Goal: Task Accomplishment & Management: Complete application form

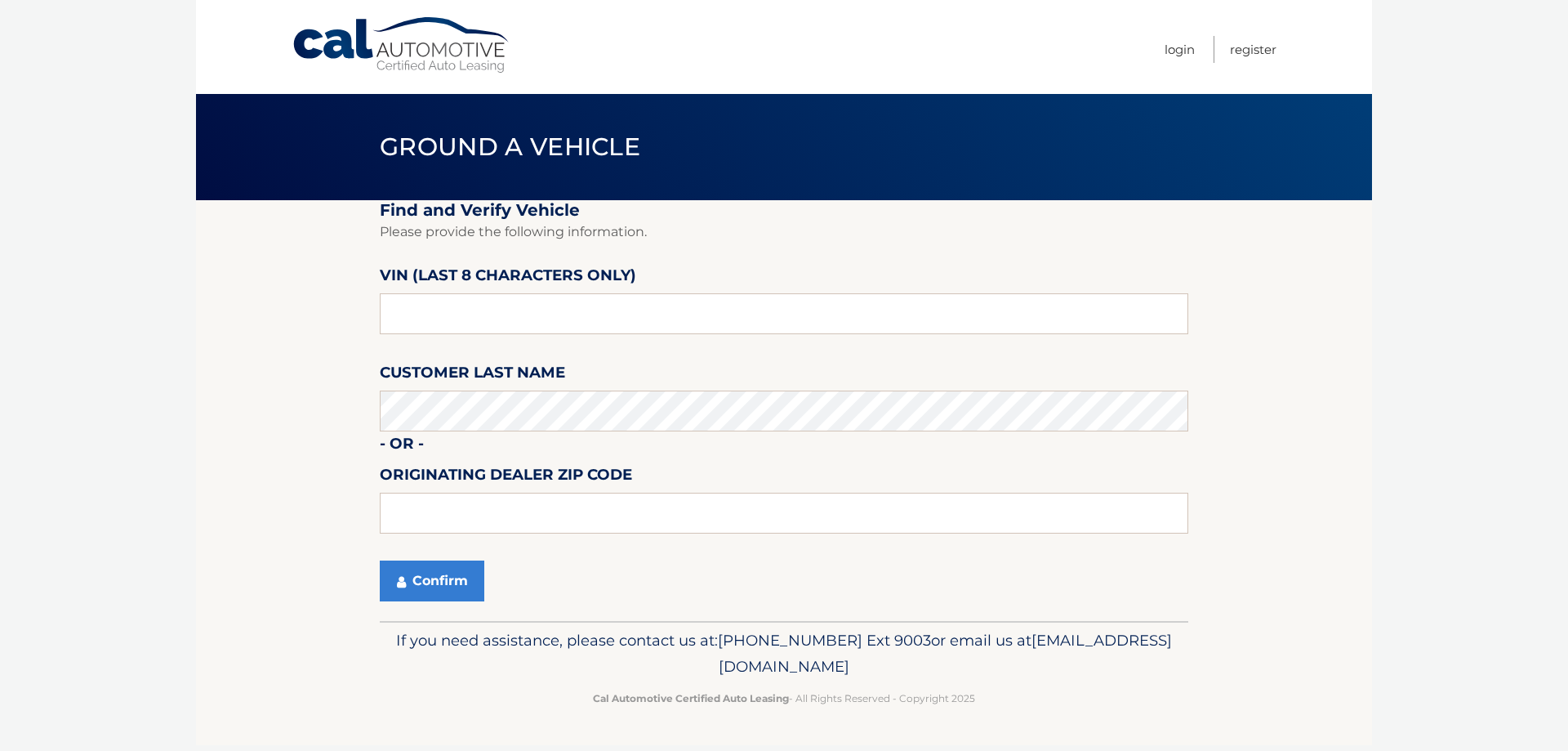
click at [484, 352] on fieldset "Find and Verify Vehicle Please provide the following information. VIN (last 8 c…" at bounding box center [784, 410] width 809 height 421
drag, startPoint x: 457, startPoint y: 315, endPoint x: -61, endPoint y: 354, distance: 519.5
click at [0, 354] on html "Cal Automotive Menu Login Register Ground a Vehicle" at bounding box center [784, 376] width 1568 height 751
type input "PC515085"
click at [412, 594] on button "Confirm" at bounding box center [432, 580] width 104 height 41
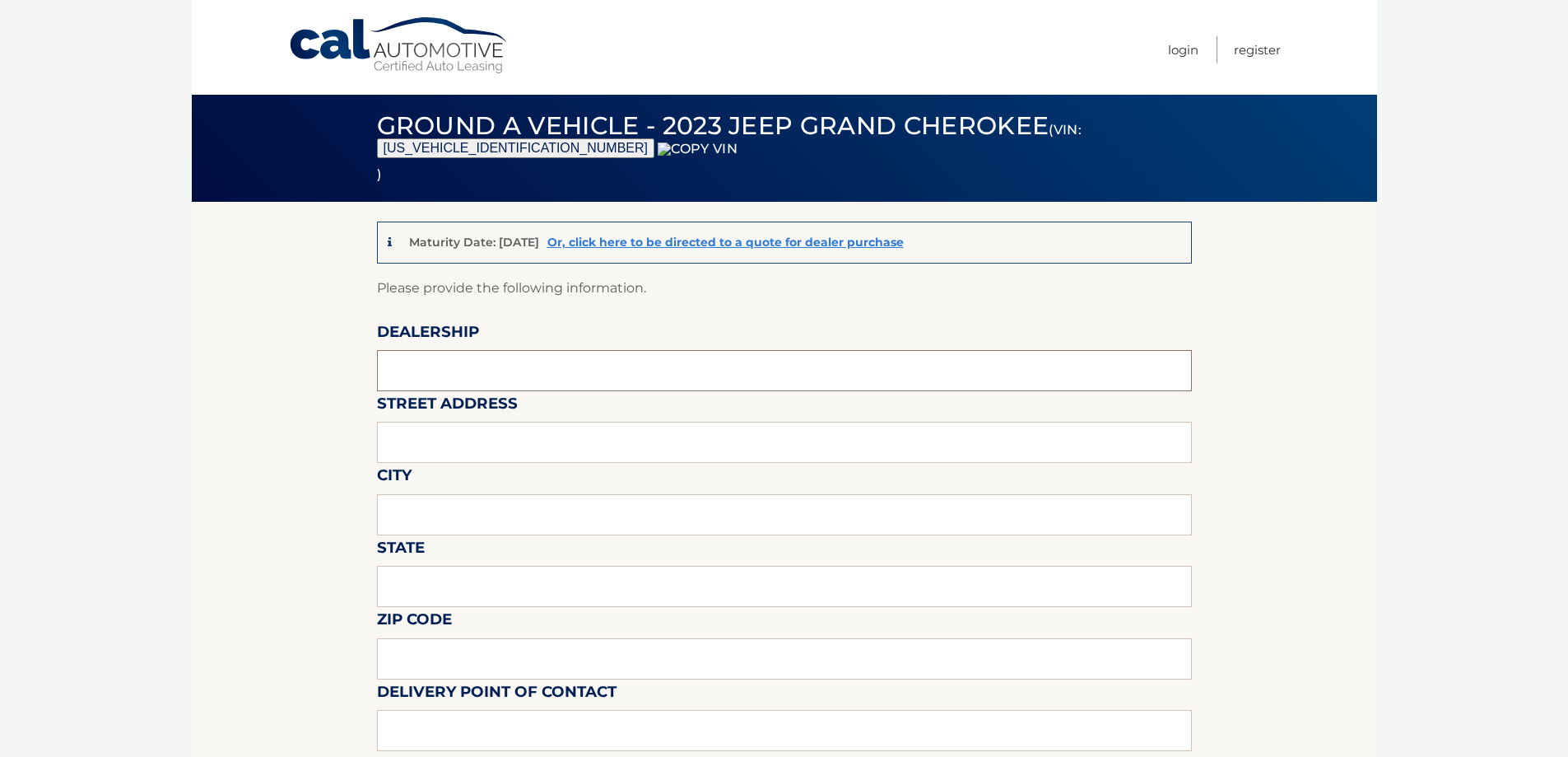
click at [494, 373] on input "text" at bounding box center [784, 370] width 815 height 41
type input "WESTBURY JEEP"
click at [493, 439] on input "text" at bounding box center [784, 442] width 815 height 41
type input "[STREET_ADDRESS][PERSON_NAME]"
click at [492, 501] on input "text" at bounding box center [784, 514] width 815 height 41
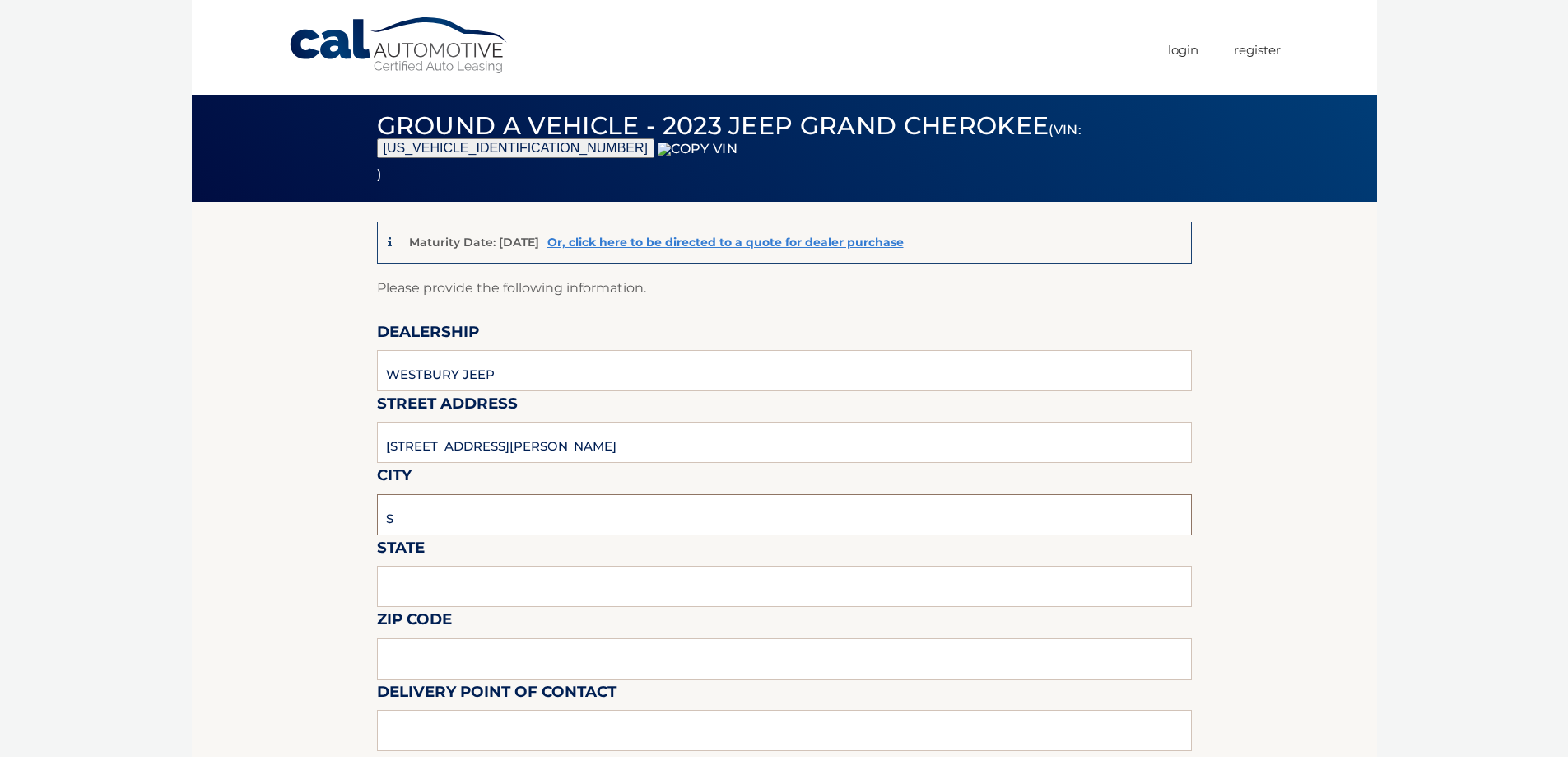
type input "SYOSSET"
click at [469, 579] on input "text" at bounding box center [784, 585] width 815 height 41
type input "NY"
click at [437, 665] on input "text" at bounding box center [784, 658] width 815 height 41
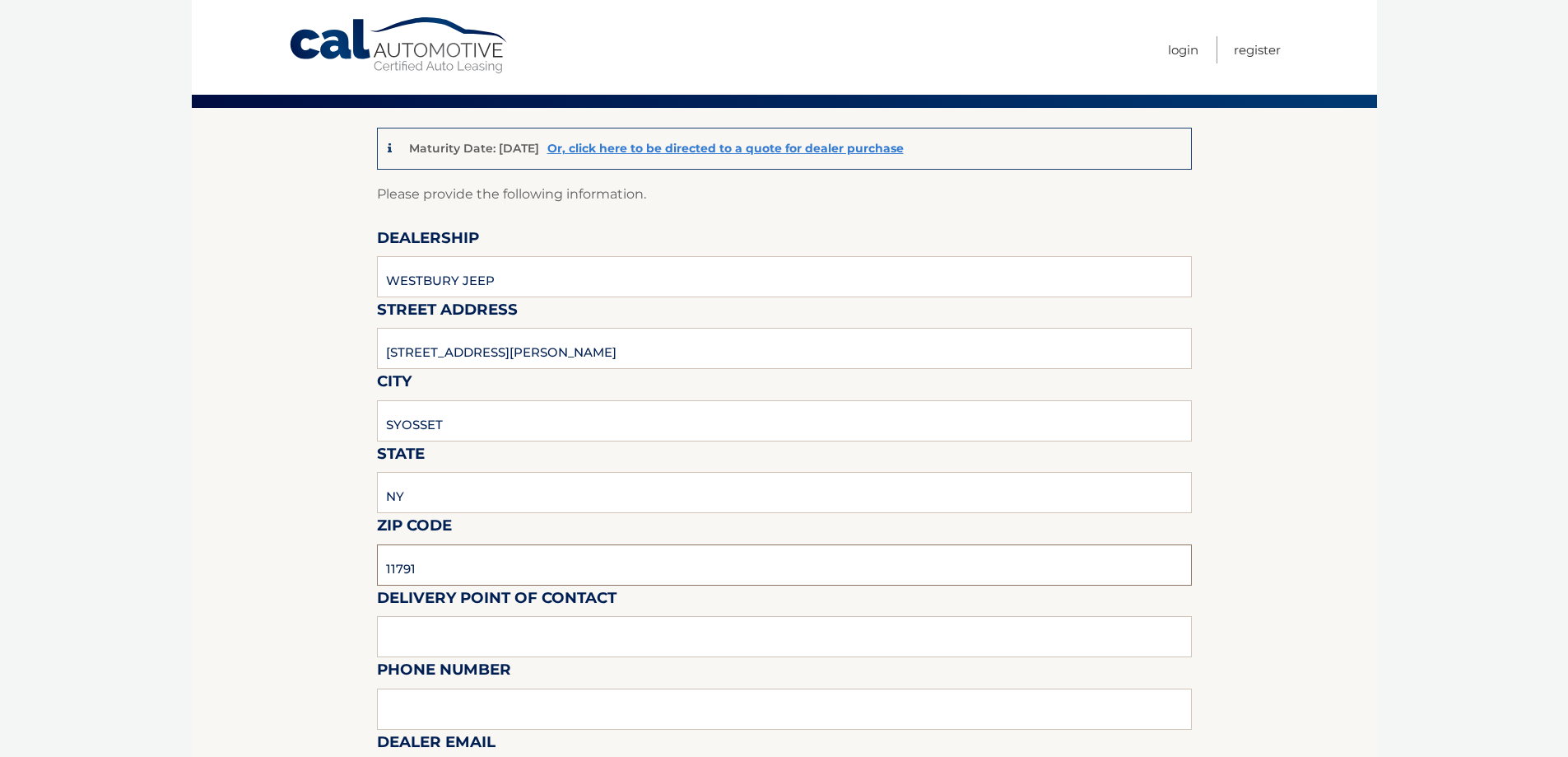
scroll to position [412, 0]
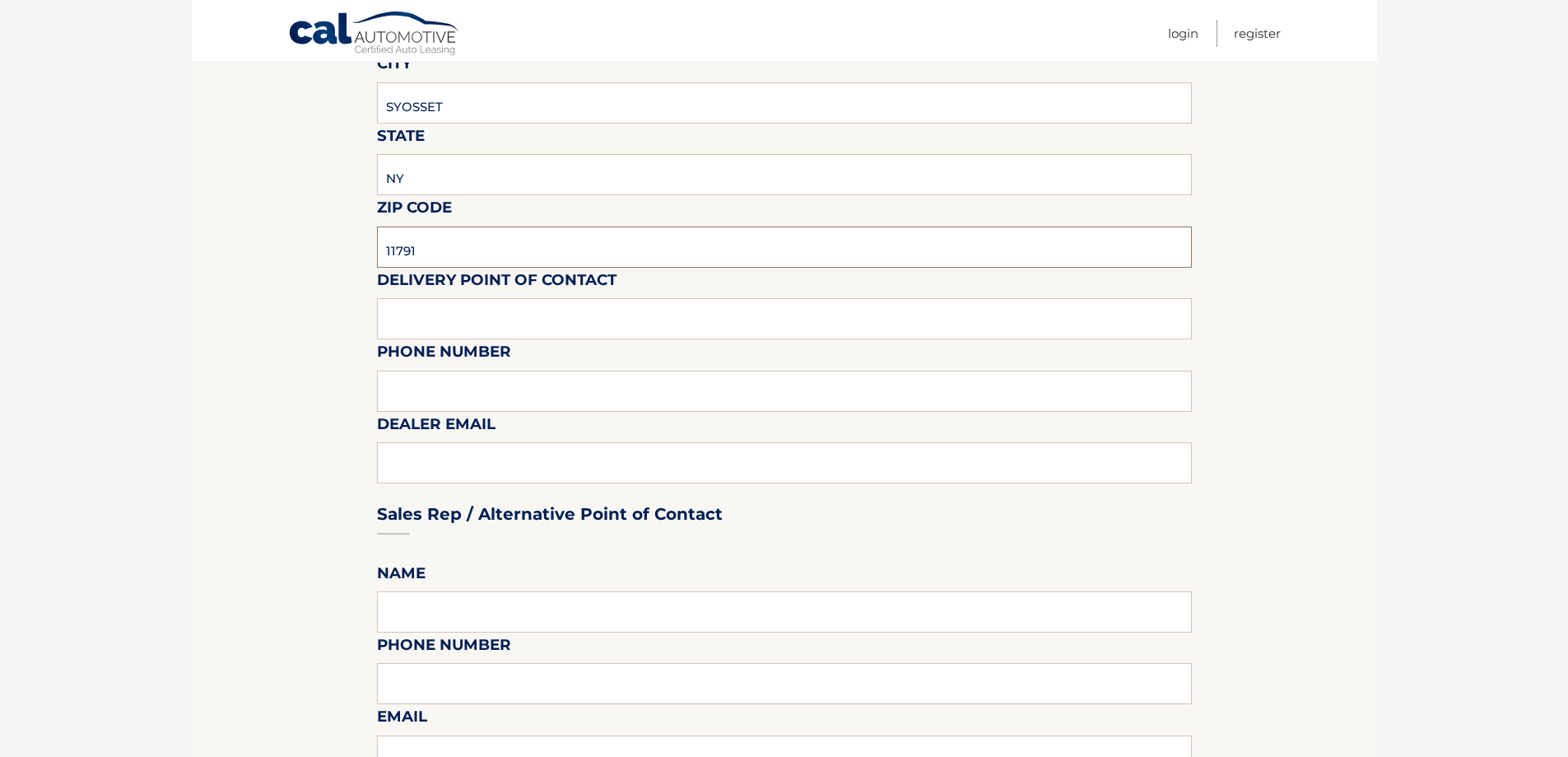
type input "11791"
click at [450, 325] on input "text" at bounding box center [784, 318] width 815 height 41
type input "[PERSON_NAME]"
type input "6313123854"
type input "[EMAIL_ADDRESS][DOMAIN_NAME]"
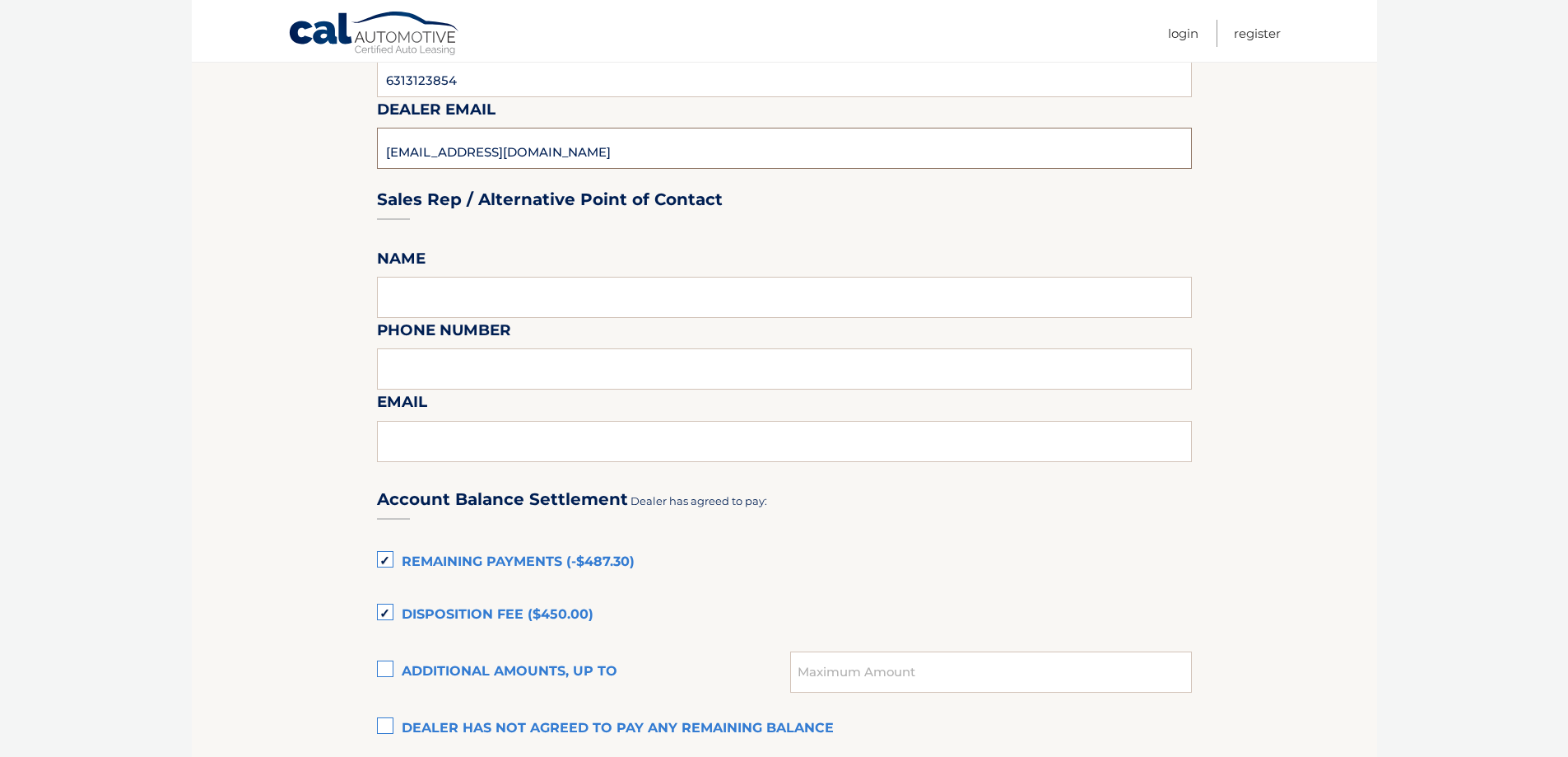
scroll to position [1070, 0]
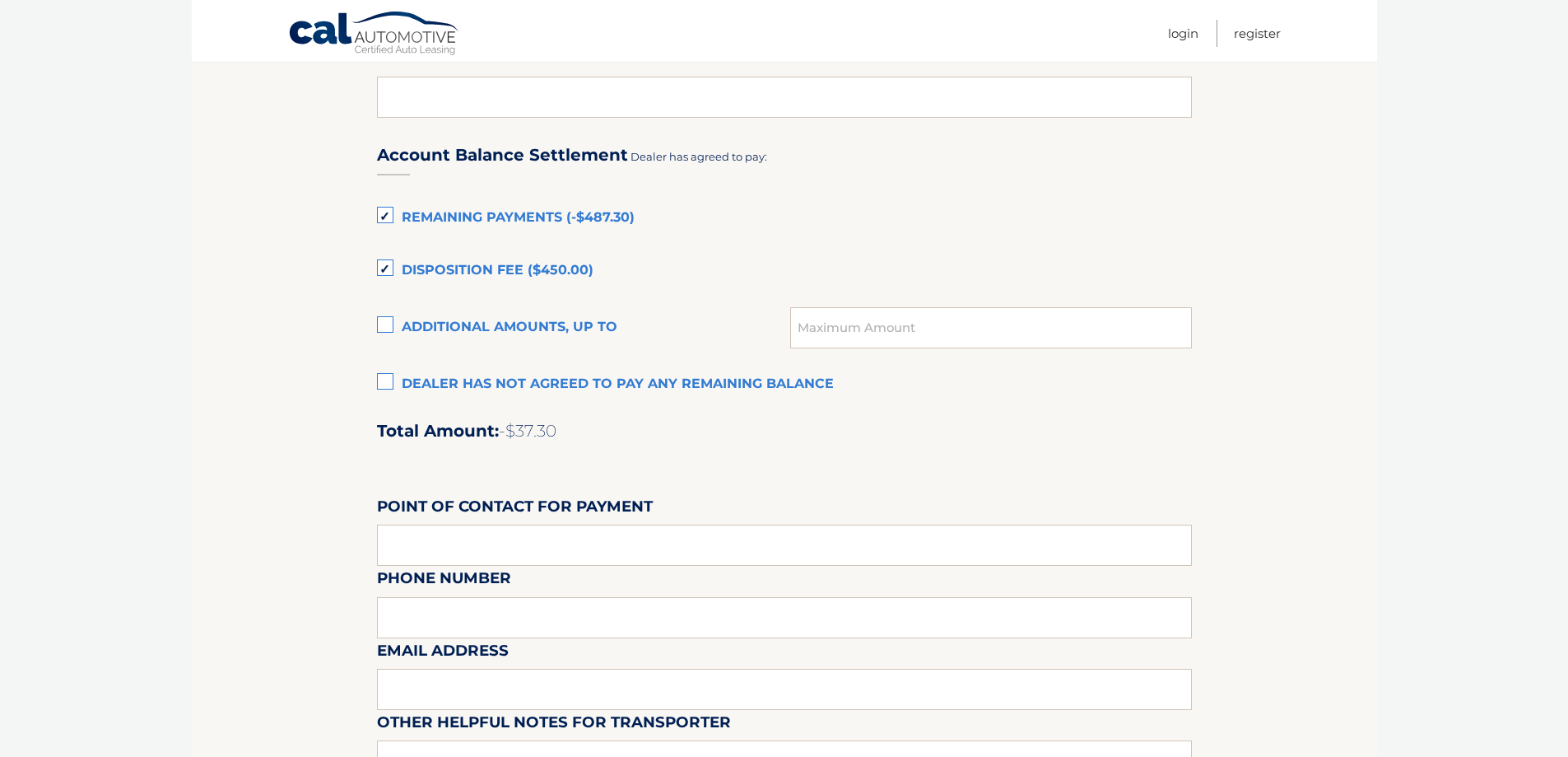
click at [498, 391] on label "Dealer has not agreed to pay any remaining balance" at bounding box center [784, 384] width 815 height 33
click at [0, 0] on input "Dealer has not agreed to pay any remaining balance" at bounding box center [0, 0] width 0 height 0
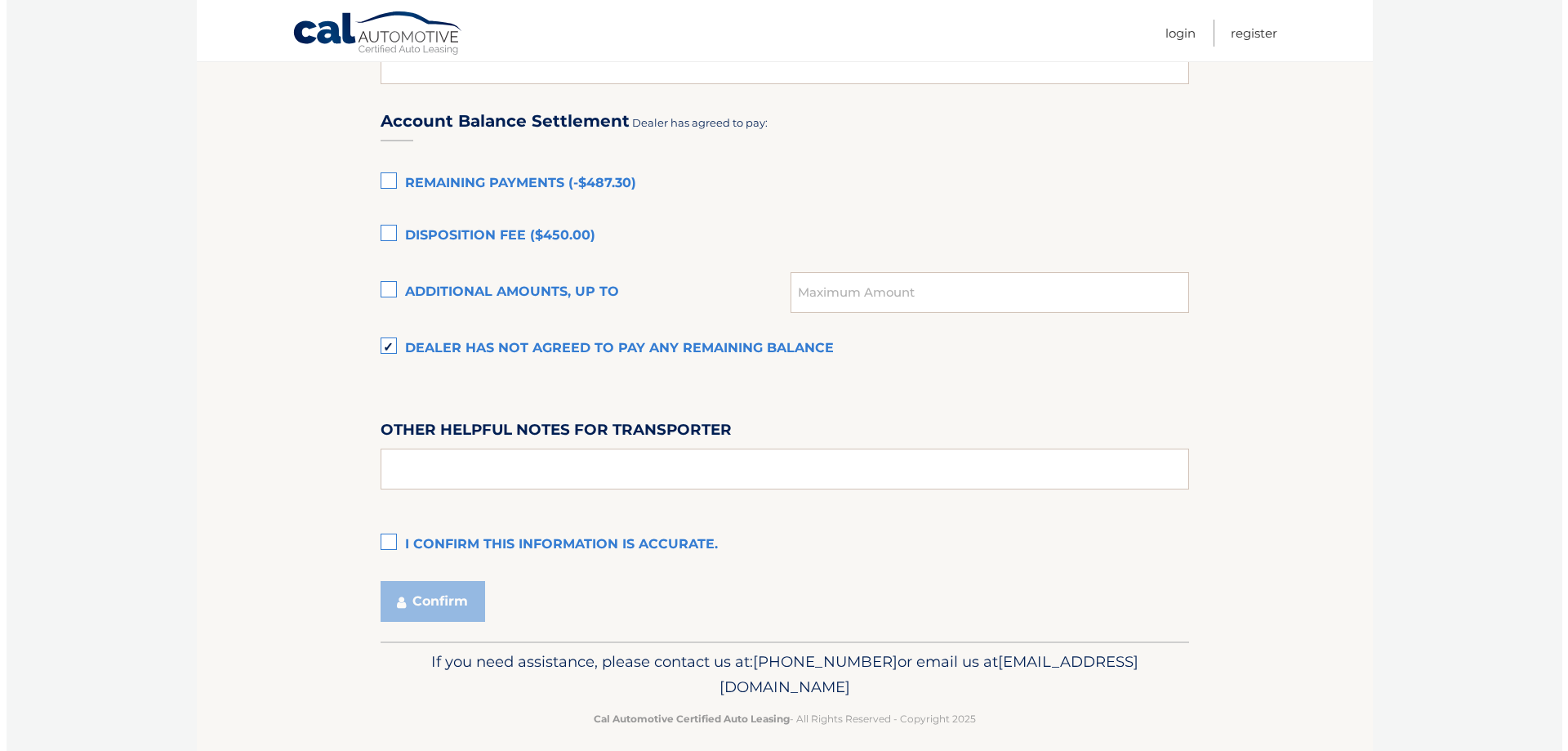
scroll to position [1109, 0]
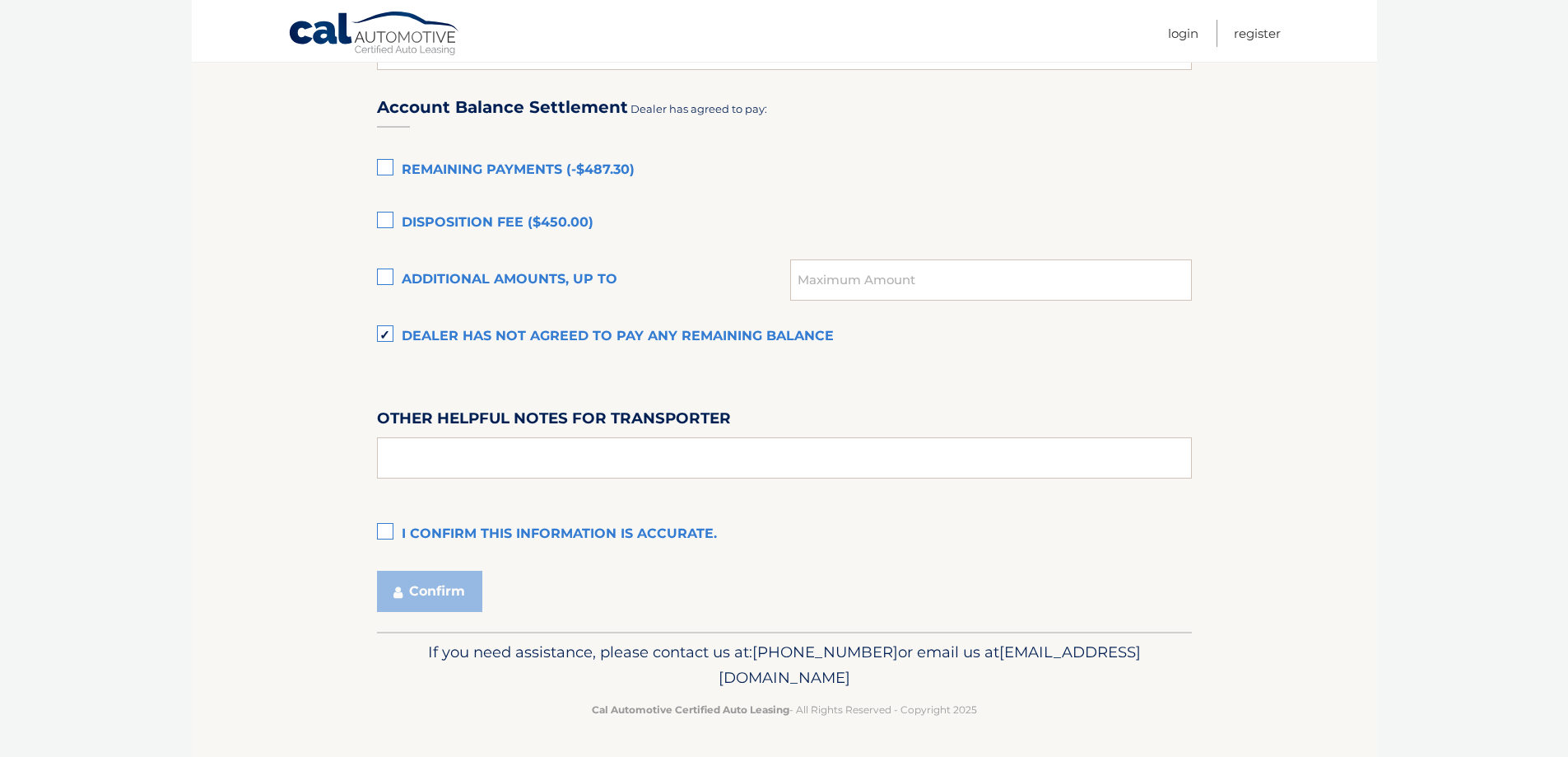
click at [405, 524] on label "I confirm this information is accurate." at bounding box center [784, 534] width 815 height 33
click at [0, 0] on input "I confirm this information is accurate." at bounding box center [0, 0] width 0 height 0
click at [418, 599] on button "Confirm" at bounding box center [429, 590] width 105 height 41
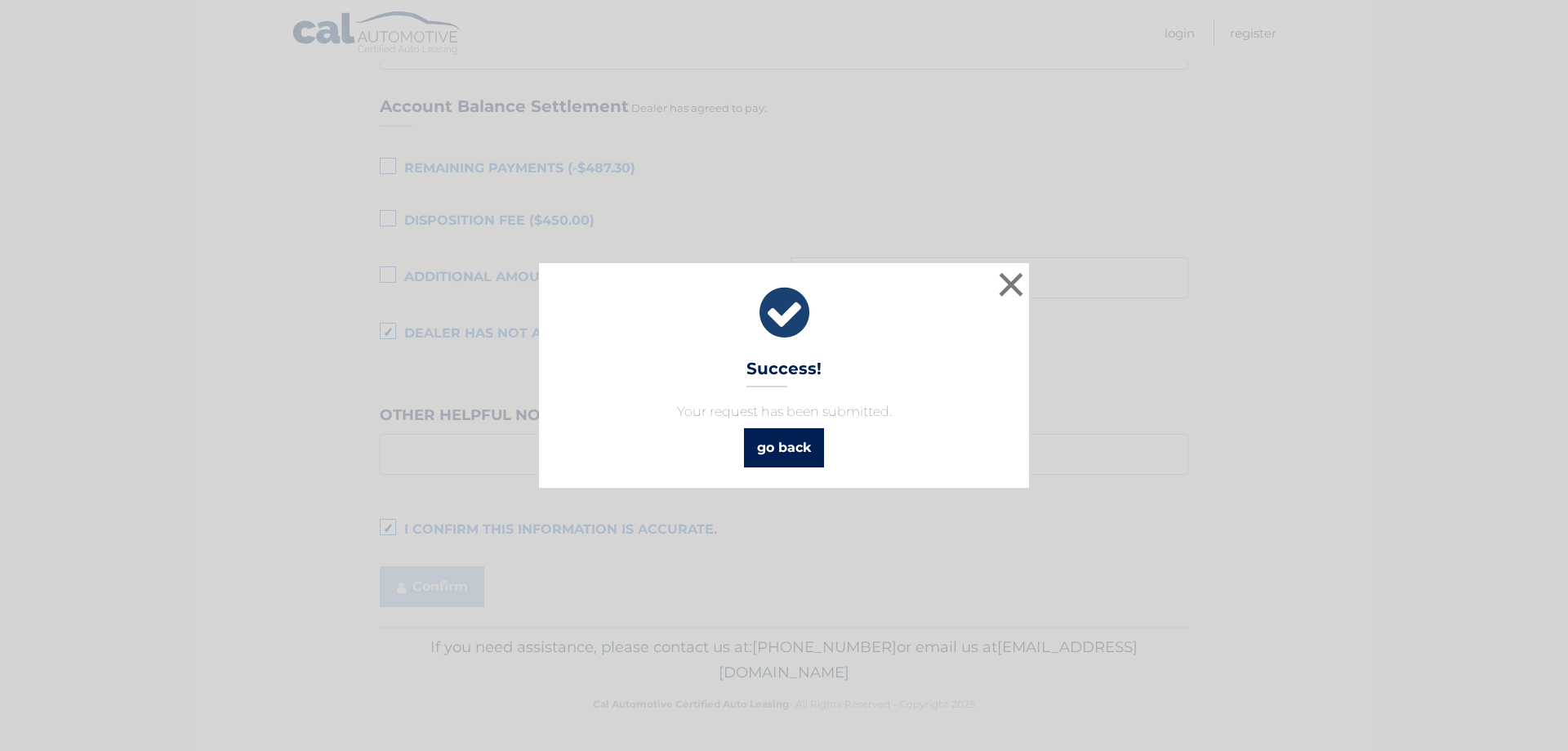
click at [791, 444] on link "go back" at bounding box center [784, 447] width 80 height 39
